Goal: Information Seeking & Learning: Learn about a topic

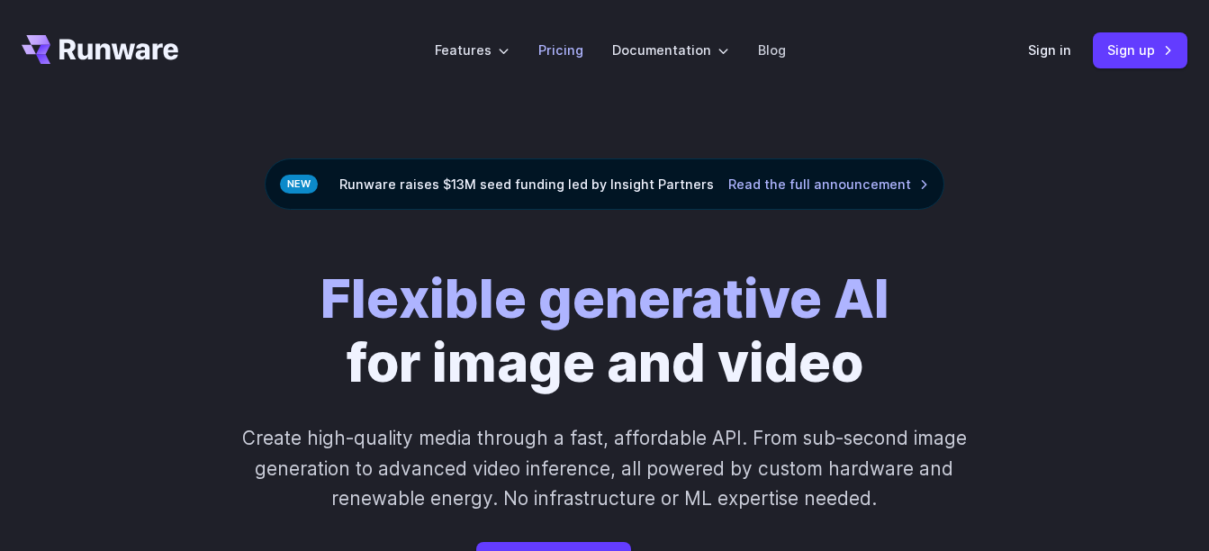
click at [561, 46] on link "Pricing" at bounding box center [560, 50] width 45 height 21
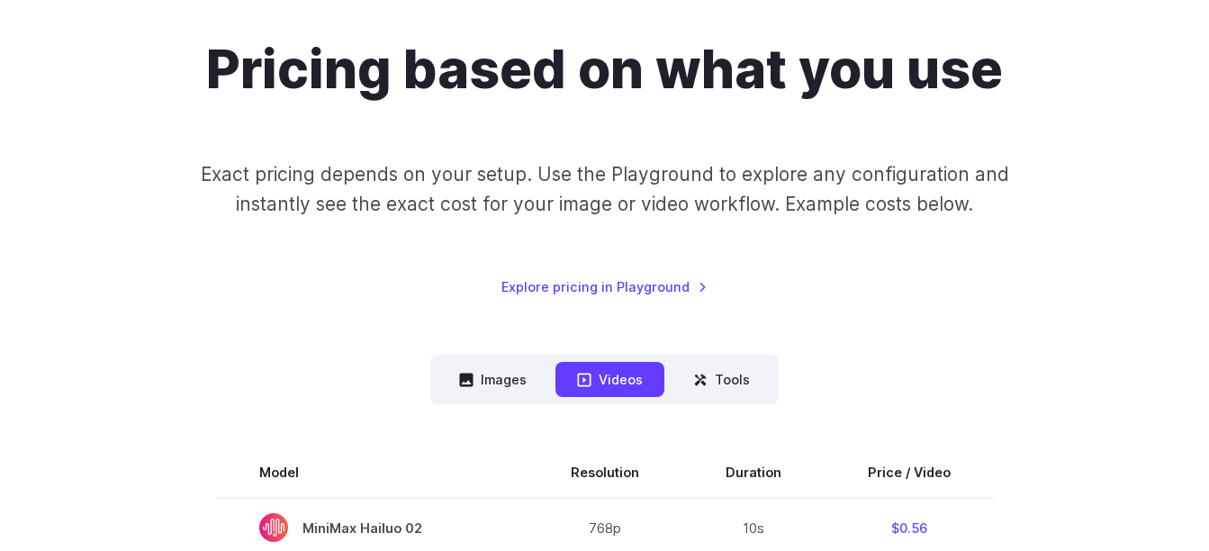
scroll to position [157, 0]
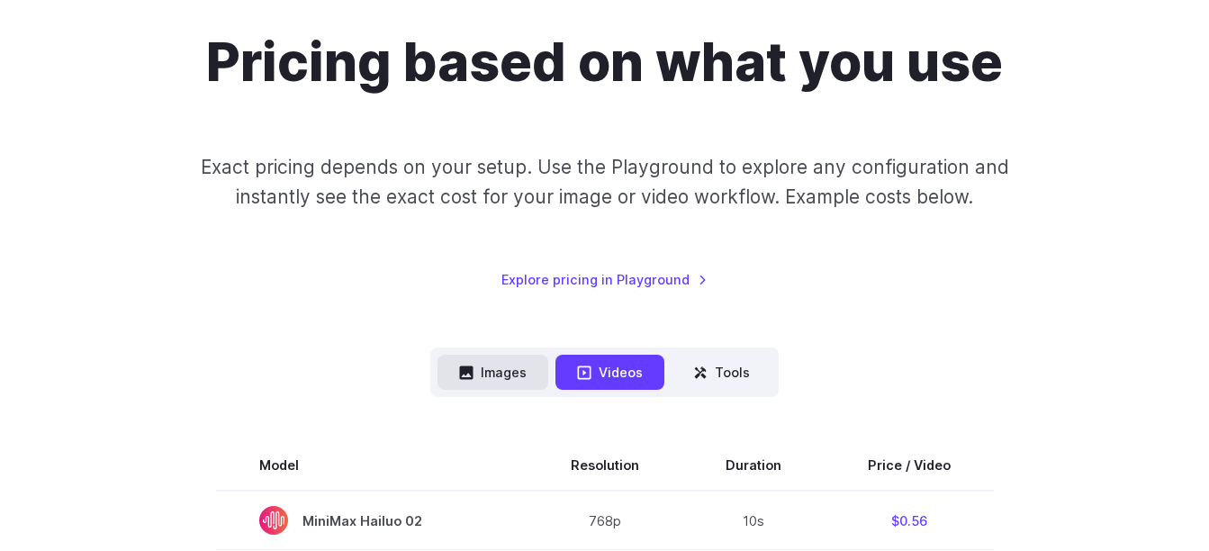
click at [514, 368] on button "Images" at bounding box center [492, 372] width 111 height 35
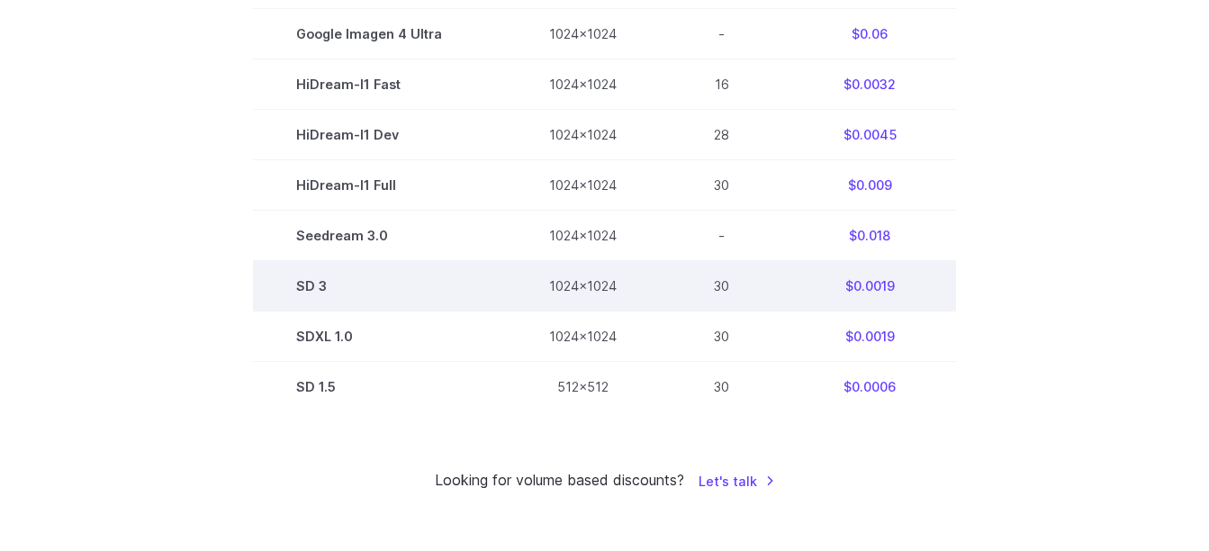
scroll to position [1247, 0]
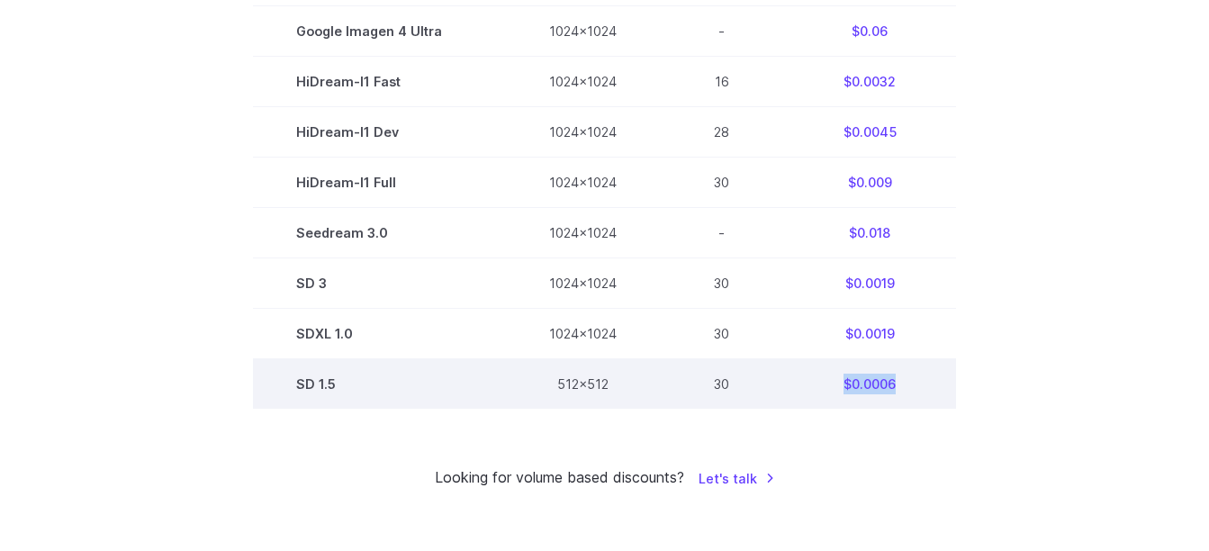
drag, startPoint x: 905, startPoint y: 384, endPoint x: 841, endPoint y: 384, distance: 64.8
click at [841, 384] on td "$0.0006" at bounding box center [869, 384] width 173 height 50
drag, startPoint x: 841, startPoint y: 384, endPoint x: 724, endPoint y: 387, distance: 116.1
click at [724, 387] on td "30" at bounding box center [721, 384] width 123 height 50
drag, startPoint x: 607, startPoint y: 381, endPoint x: 555, endPoint y: 381, distance: 51.3
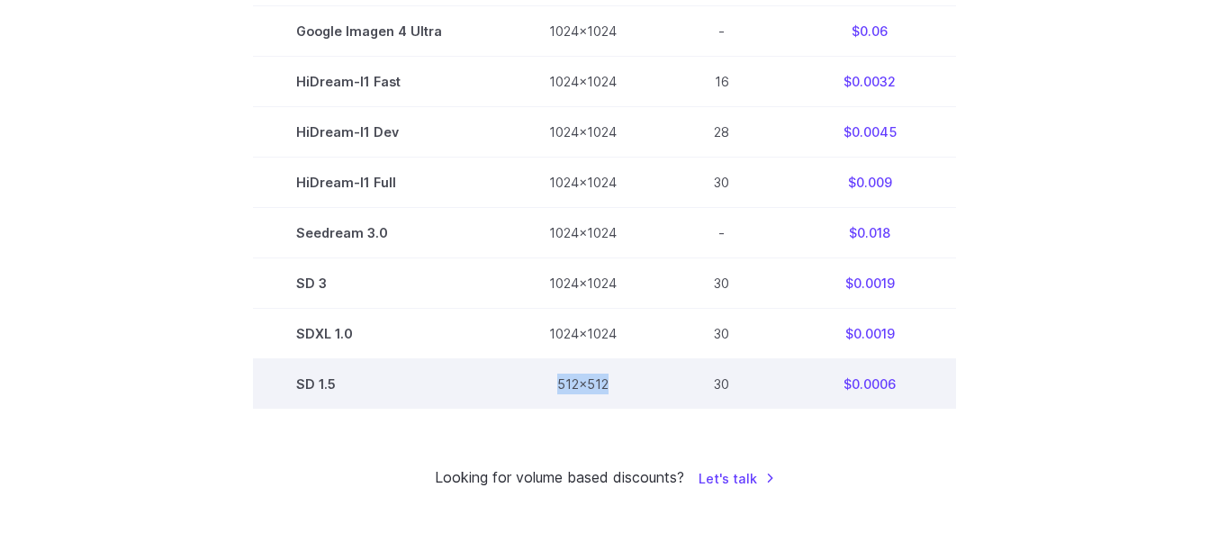
click at [555, 381] on td "512x512" at bounding box center [583, 384] width 154 height 50
drag, startPoint x: 555, startPoint y: 381, endPoint x: 566, endPoint y: 394, distance: 17.3
click at [566, 394] on td "512x512" at bounding box center [583, 384] width 154 height 50
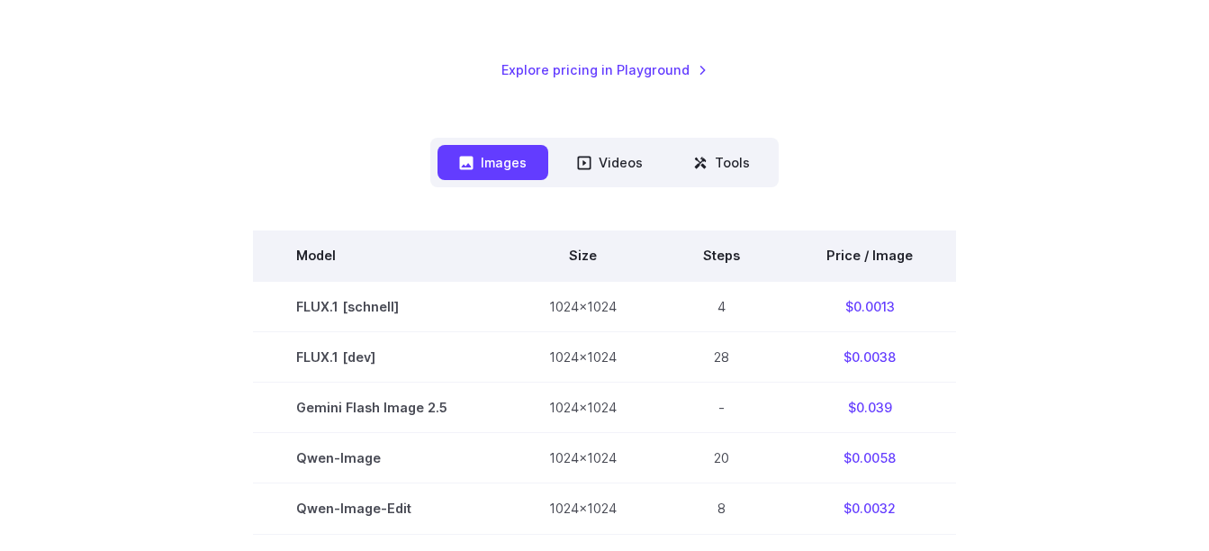
scroll to position [365, 0]
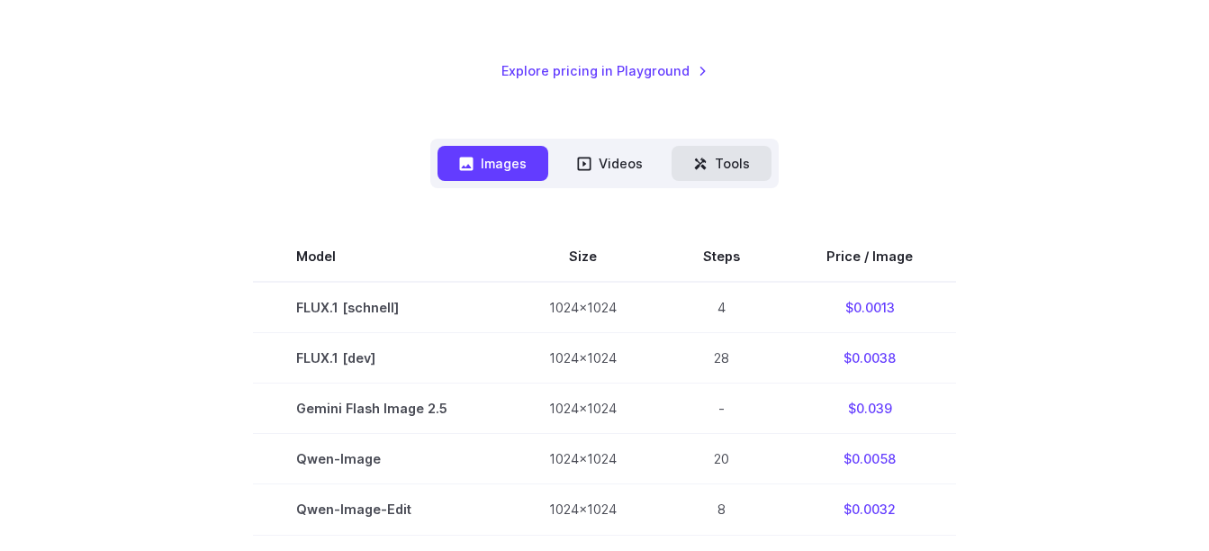
click at [720, 148] on button "Tools" at bounding box center [721, 163] width 100 height 35
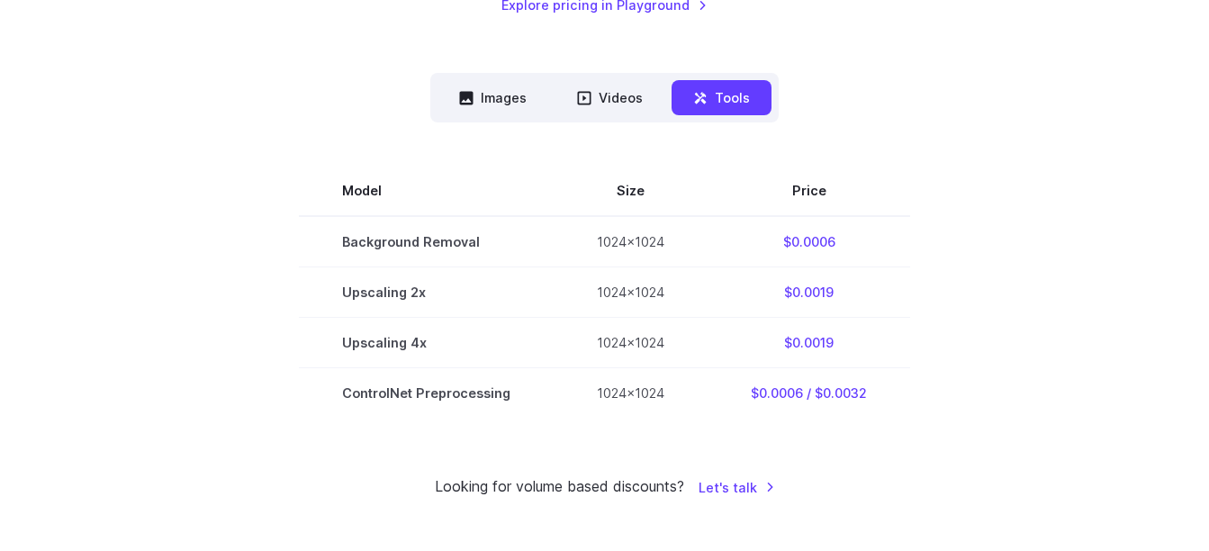
scroll to position [438, 0]
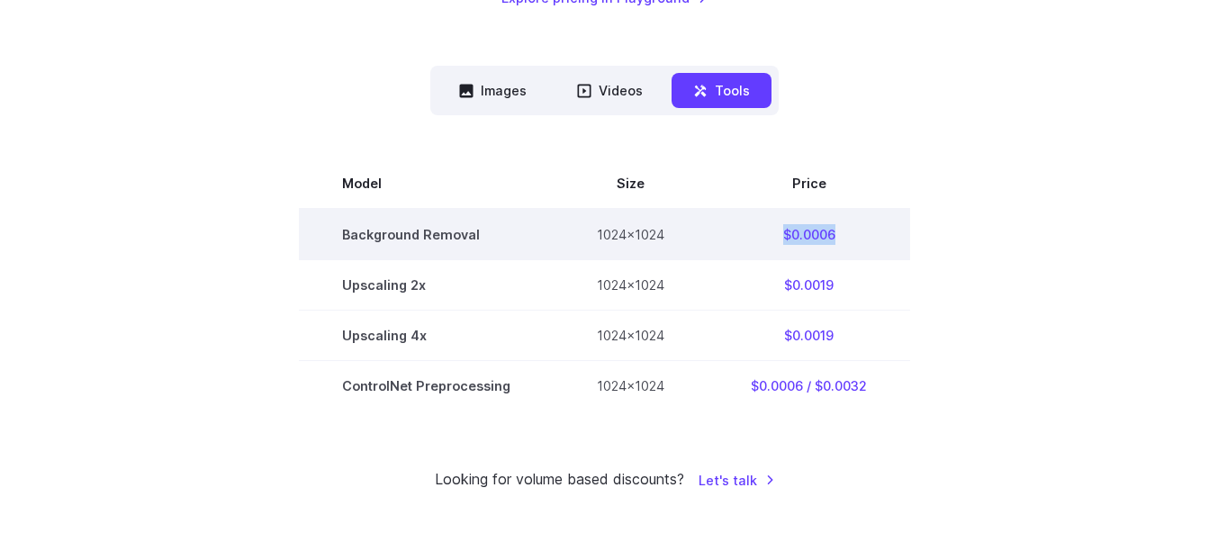
drag, startPoint x: 837, startPoint y: 235, endPoint x: 766, endPoint y: 236, distance: 71.1
click at [766, 236] on td "$0.0006" at bounding box center [808, 234] width 202 height 51
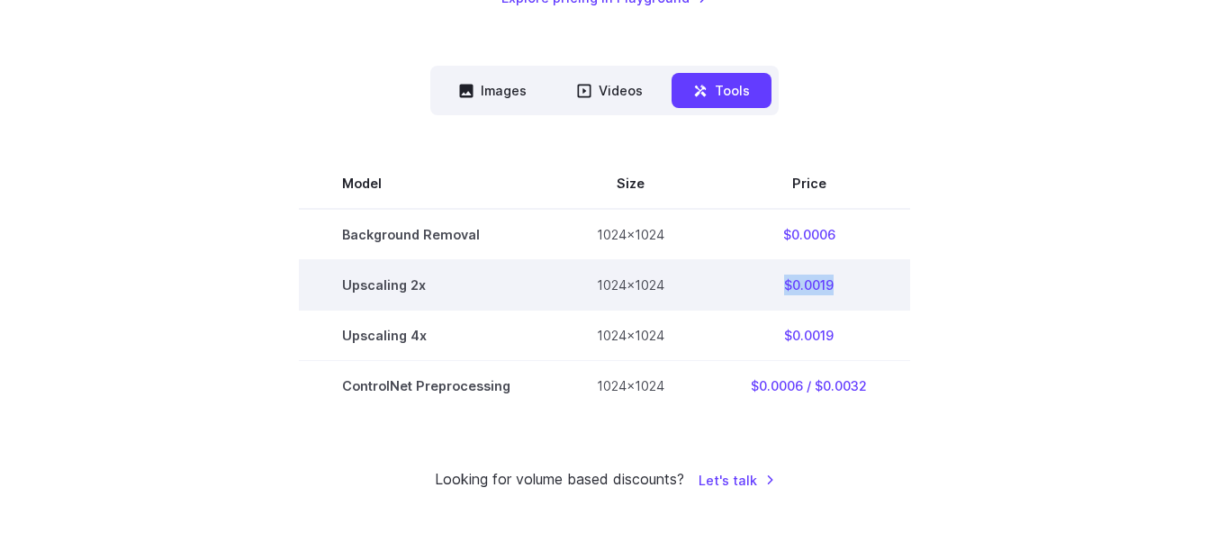
drag, startPoint x: 766, startPoint y: 236, endPoint x: 774, endPoint y: 283, distance: 48.4
click at [774, 283] on td "$0.0019" at bounding box center [808, 285] width 202 height 50
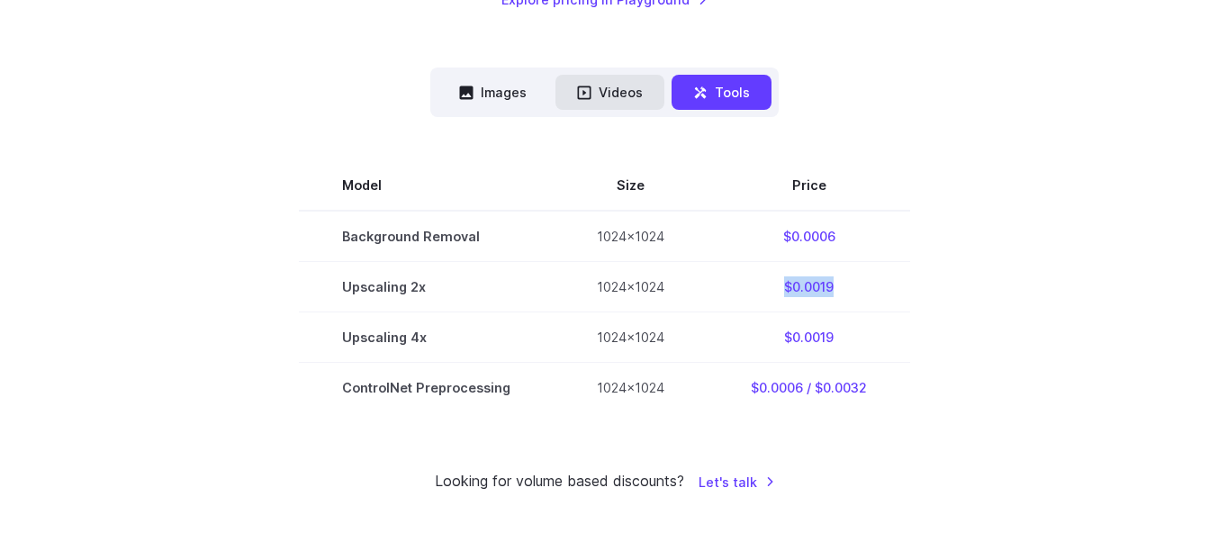
click at [615, 107] on button "Videos" at bounding box center [609, 92] width 109 height 35
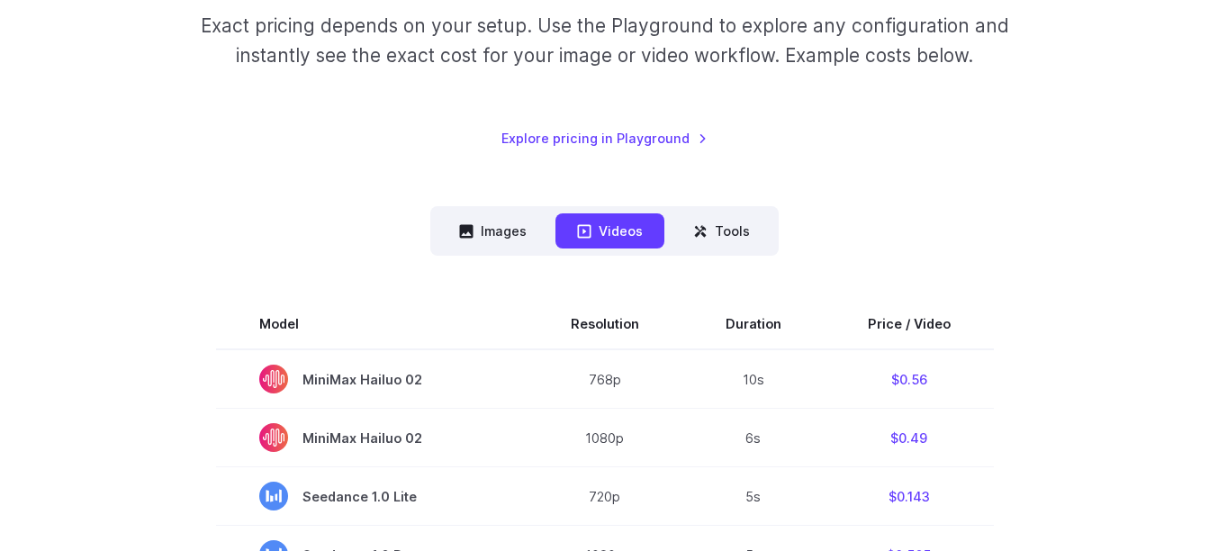
scroll to position [287, 0]
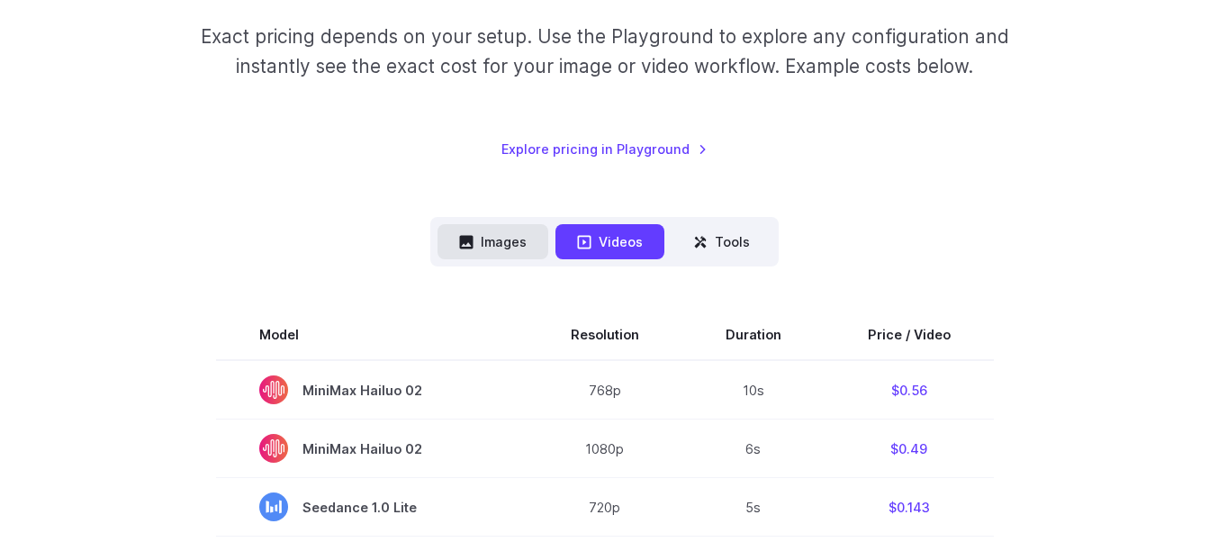
click at [498, 248] on button "Images" at bounding box center [492, 241] width 111 height 35
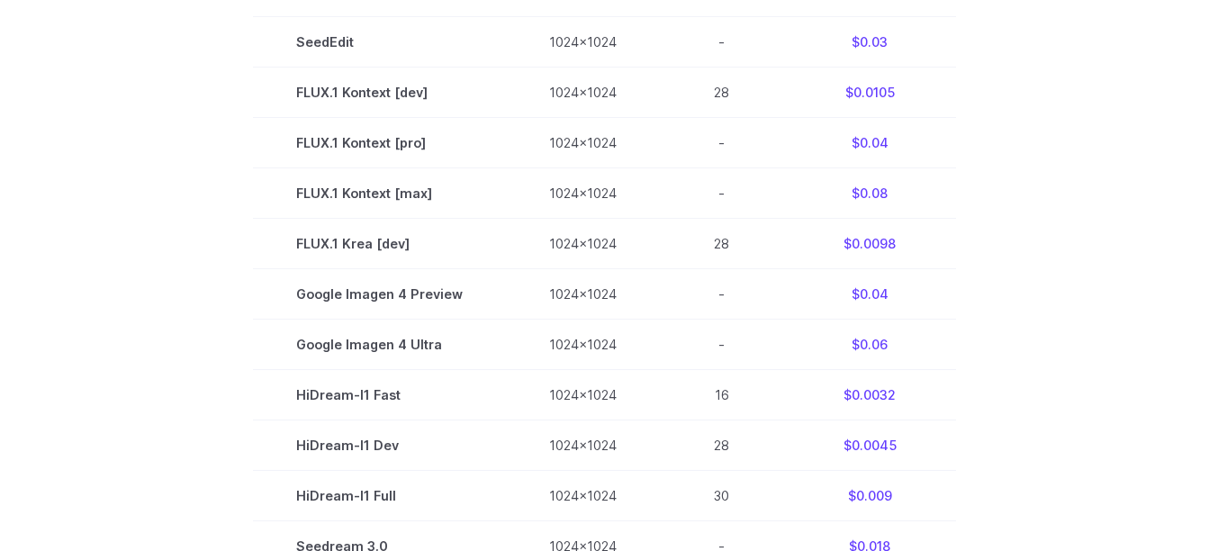
scroll to position [936, 0]
